Goal: Find specific page/section: Find specific page/section

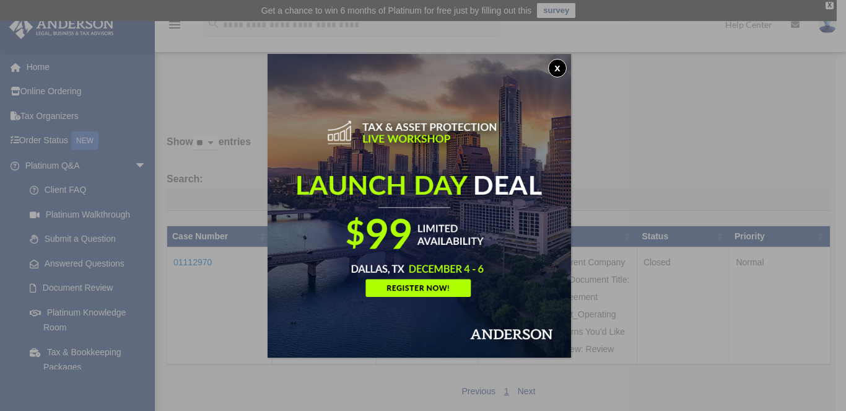
click at [563, 68] on button "x" at bounding box center [557, 68] width 19 height 19
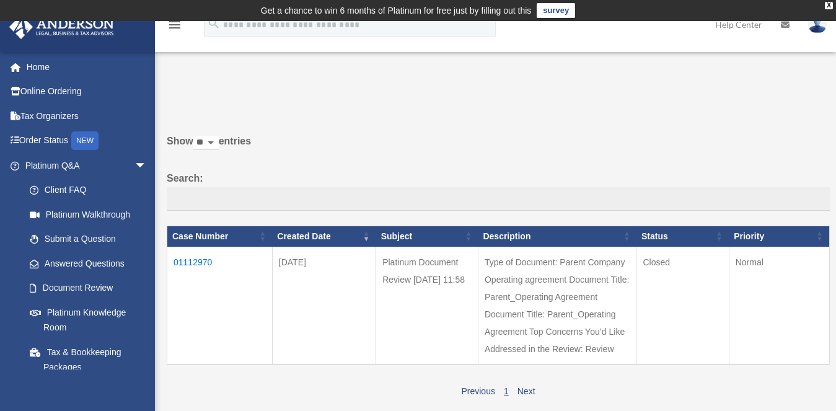
click at [198, 262] on td "01112970" at bounding box center [219, 306] width 105 height 118
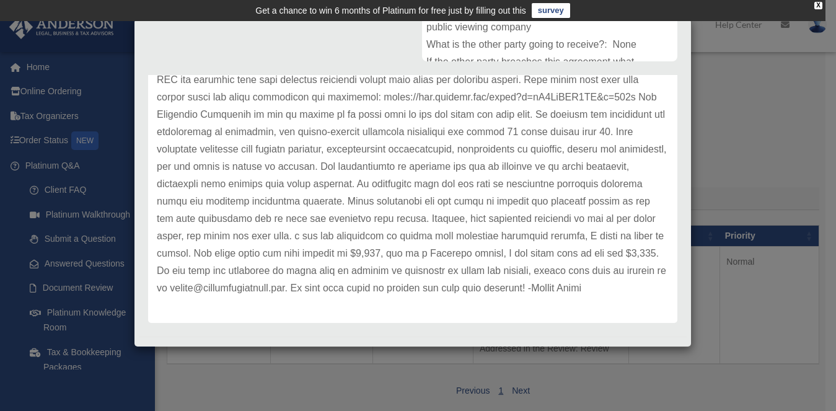
scroll to position [336, 0]
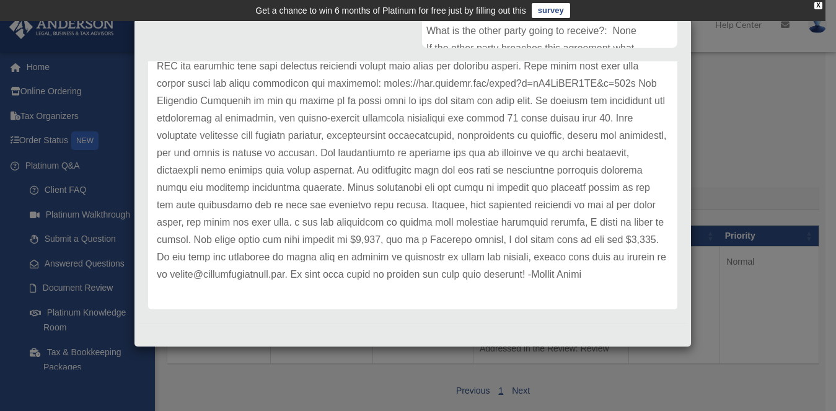
click at [692, 385] on div "Case Detail × Platinum Document Review 09/16/2025 11:58 Case Number 01112970 Cr…" at bounding box center [418, 205] width 836 height 411
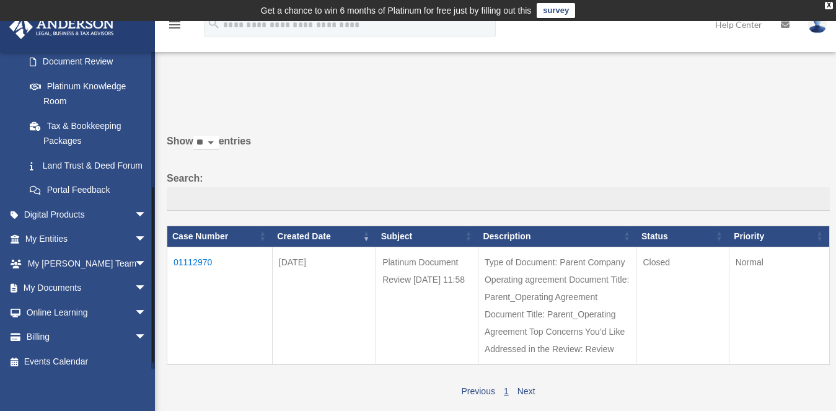
scroll to position [248, 0]
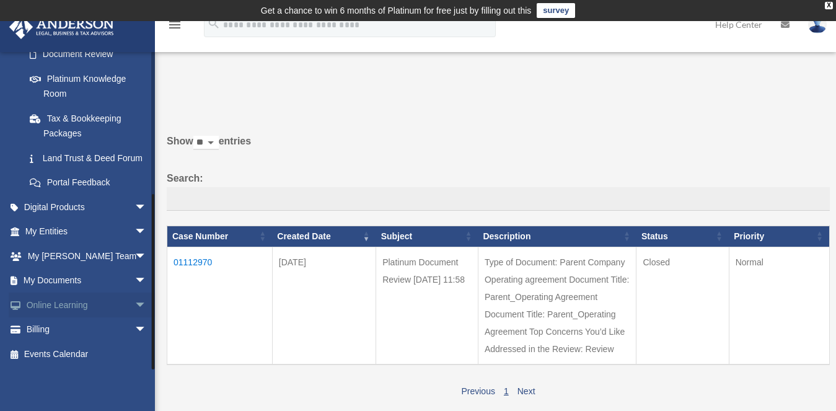
drag, startPoint x: 154, startPoint y: 216, endPoint x: 150, endPoint y: 310, distance: 94.3
click at [150, 310] on div "pamn@lsulendingsolutions.com Sign Out pamn@lsulendingsolutions.com Home Online …" at bounding box center [77, 210] width 155 height 318
drag, startPoint x: 152, startPoint y: 306, endPoint x: 154, endPoint y: 312, distance: 6.3
click at [154, 312] on div at bounding box center [153, 281] width 2 height 175
click at [134, 330] on span "arrow_drop_down" at bounding box center [146, 329] width 25 height 25
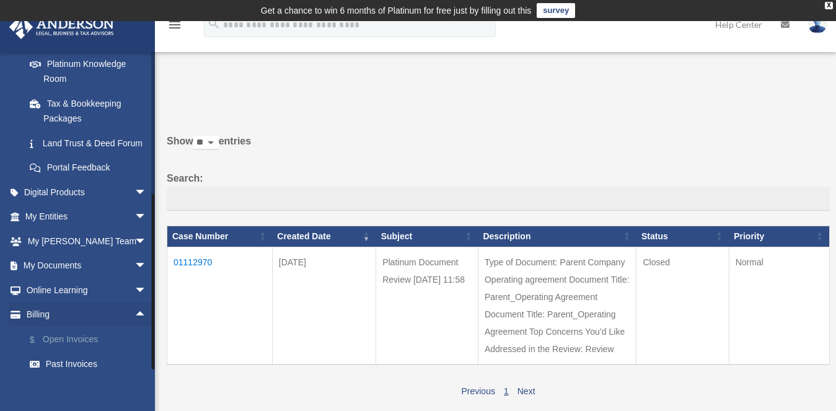
click at [77, 352] on link "$ Open Invoices" at bounding box center [91, 339] width 148 height 25
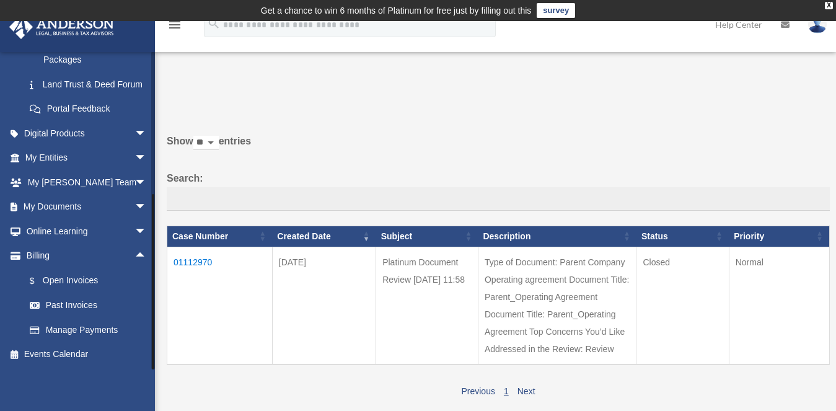
drag, startPoint x: 152, startPoint y: 340, endPoint x: 156, endPoint y: 383, distance: 42.9
click at [156, 383] on div "Past Questions & Answers pamn@lsulendingsolutions.com Sign Out pamn@lsulendings…" at bounding box center [418, 243] width 836 height 377
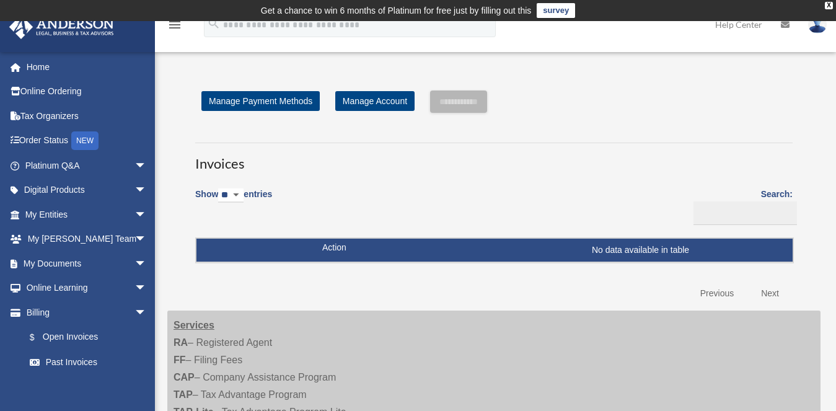
click at [434, 209] on div "Show ** ** ** *** entries Search: Pay Invoice # Invoice Name Due Date Renewal E…" at bounding box center [493, 243] width 597 height 126
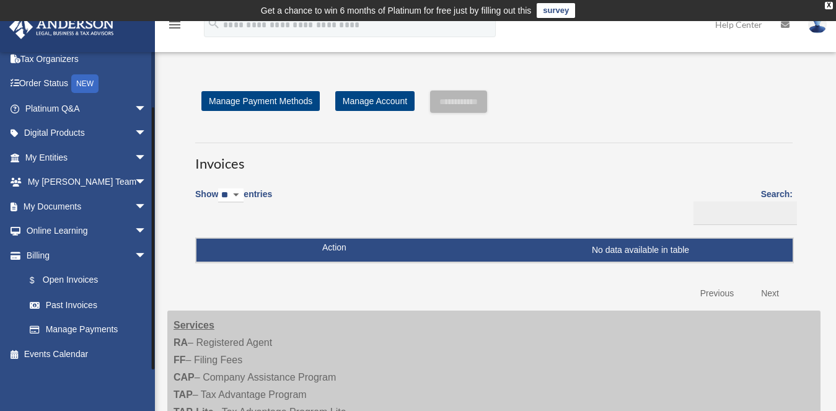
drag, startPoint x: 152, startPoint y: 290, endPoint x: 164, endPoint y: 394, distance: 104.2
click at [164, 393] on div "Open Invoices [EMAIL_ADDRESS][DOMAIN_NAME] Sign Out [EMAIL_ADDRESS][DOMAIN_NAME…" at bounding box center [418, 318] width 836 height 526
